Goal: Find contact information: Find contact information

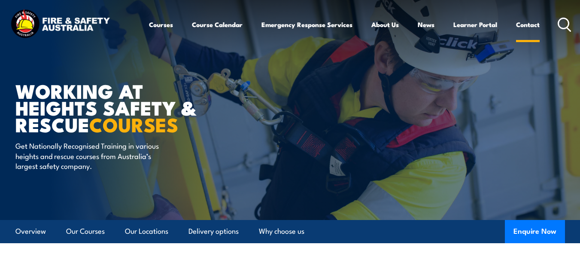
click at [535, 23] on link "Contact" at bounding box center [528, 24] width 24 height 21
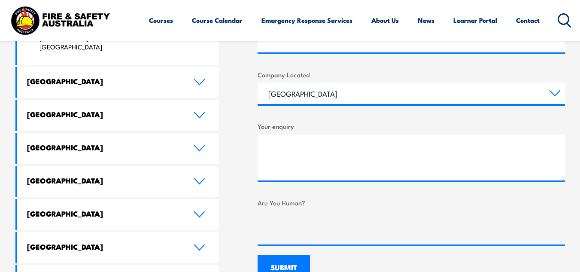
scroll to position [454, 0]
